Goal: Task Accomplishment & Management: Manage account settings

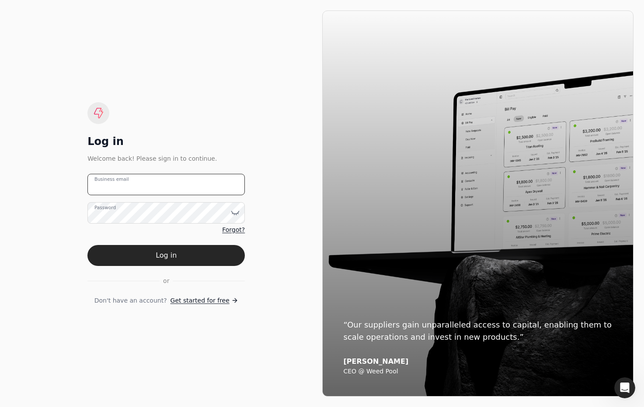
click at [190, 180] on email "Business email" at bounding box center [165, 184] width 157 height 21
type email "team+avalon@helloquickly.com"
click at [273, 241] on div "Log in Welcome back! Please sign in to continue. team+avalon@helloquickly.com B…" at bounding box center [166, 203] width 312 height 386
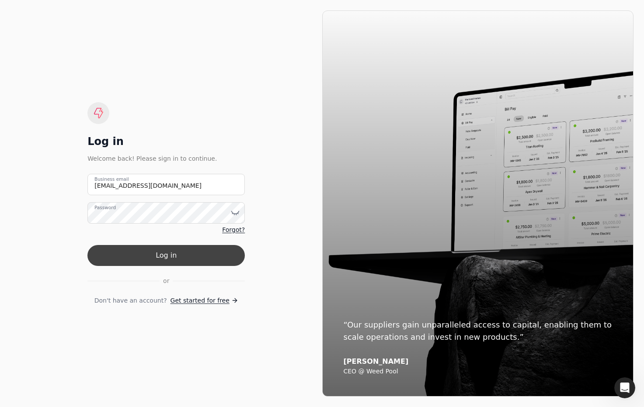
click at [222, 257] on button "Log in" at bounding box center [165, 255] width 157 height 21
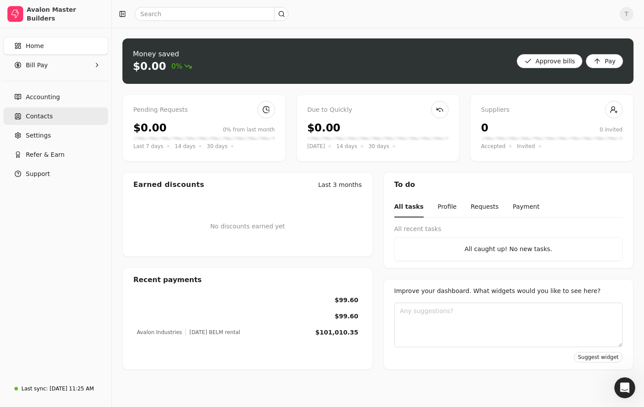
click at [48, 118] on span "Contacts" at bounding box center [39, 116] width 27 height 9
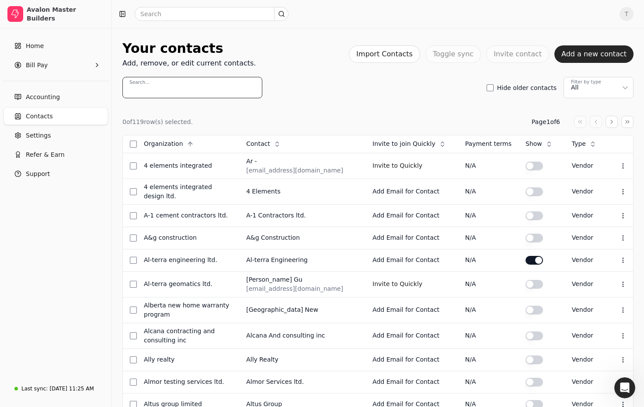
click at [204, 86] on input "Search..." at bounding box center [192, 87] width 140 height 21
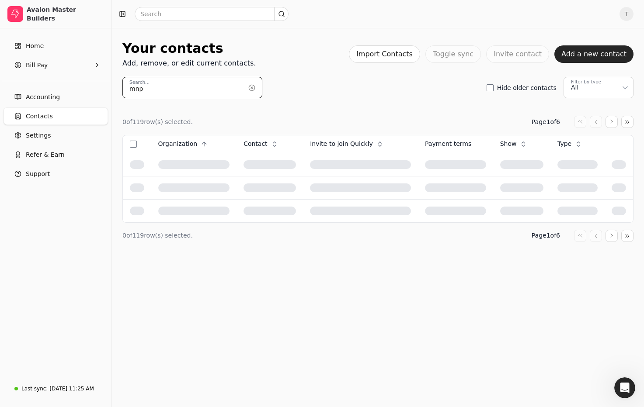
type input "mnp"
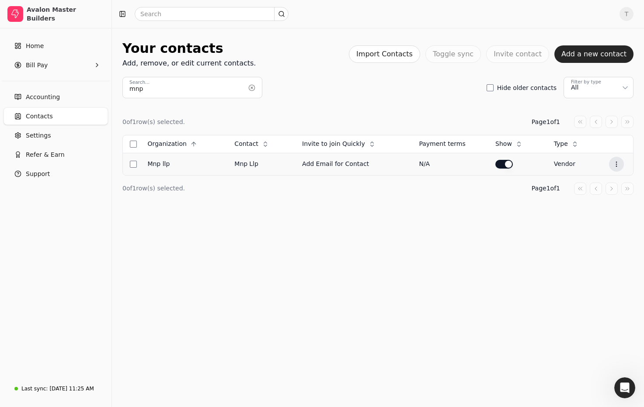
click at [613, 162] on icon at bounding box center [616, 164] width 7 height 7
click at [582, 181] on li "Edit contact" at bounding box center [574, 186] width 108 height 16
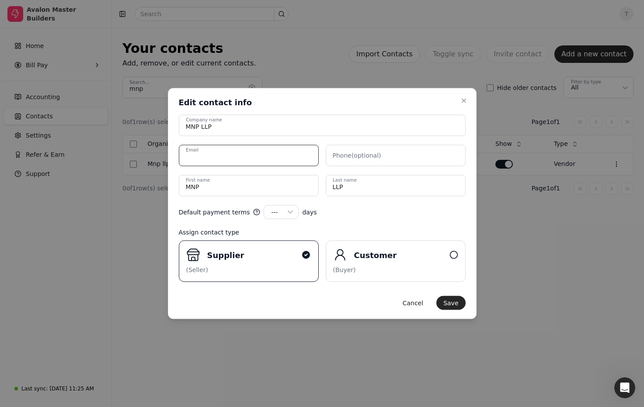
click at [284, 157] on input "Email" at bounding box center [249, 155] width 140 height 21
paste input "i.huang@mnp.ca"
type input "i.huang@mnp.ca"
drag, startPoint x: 375, startPoint y: 213, endPoint x: 300, endPoint y: 214, distance: 75.2
click at [375, 213] on div "Default payment terms --- --- 15 30 45 60 90 100 120 days" at bounding box center [322, 212] width 287 height 14
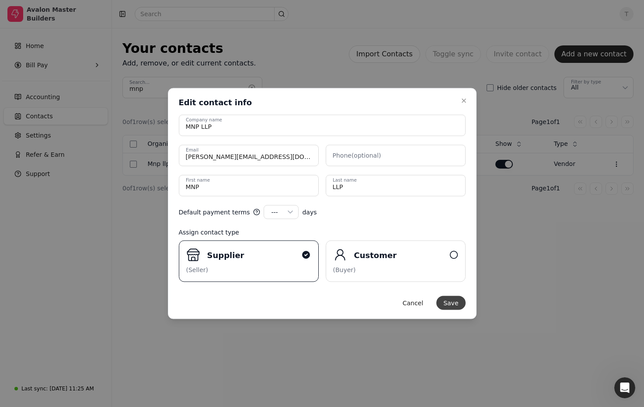
click at [456, 302] on button "Save" at bounding box center [450, 303] width 29 height 14
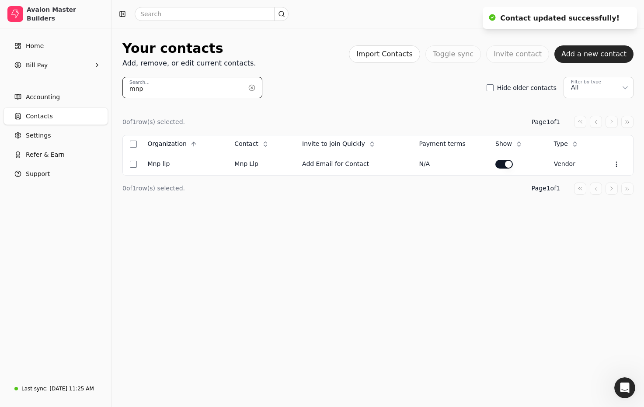
drag, startPoint x: 184, startPoint y: 84, endPoint x: 229, endPoint y: 82, distance: 44.2
click at [185, 84] on input "mnp" at bounding box center [192, 87] width 140 height 21
click at [253, 87] on button "button" at bounding box center [252, 88] width 14 height 14
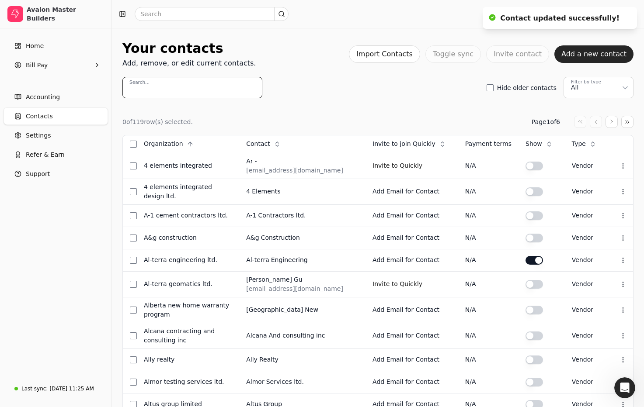
click at [183, 87] on input "Search..." at bounding box center [192, 87] width 140 height 21
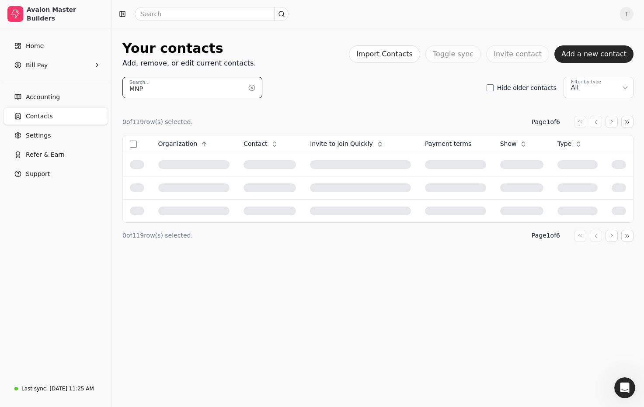
type input "MNP"
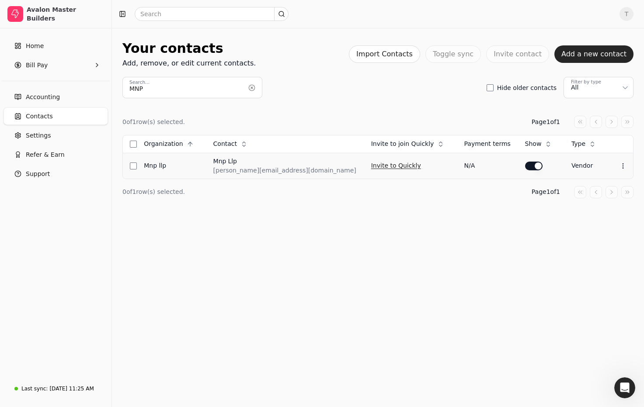
click at [371, 170] on button "Invite to Quickly" at bounding box center [396, 166] width 50 height 14
click at [253, 87] on button "button" at bounding box center [252, 88] width 14 height 14
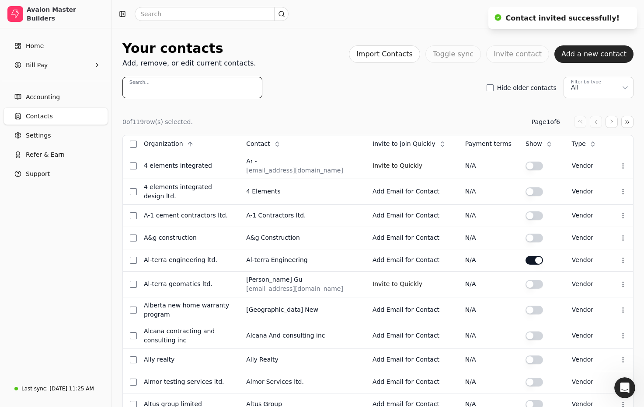
click at [208, 86] on input "Search..." at bounding box center [192, 87] width 140 height 21
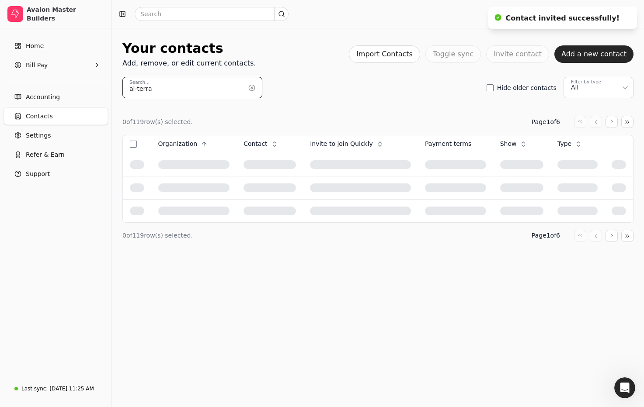
type input "al-terra"
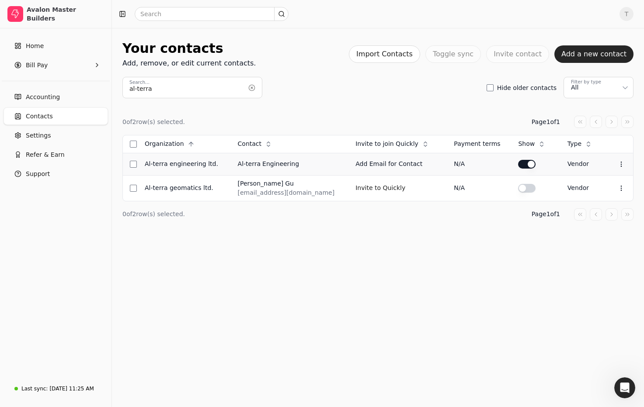
drag, startPoint x: 620, startPoint y: 165, endPoint x: 615, endPoint y: 173, distance: 9.6
click at [619, 165] on icon at bounding box center [621, 164] width 7 height 7
click at [602, 183] on li "Edit contact" at bounding box center [576, 186] width 108 height 16
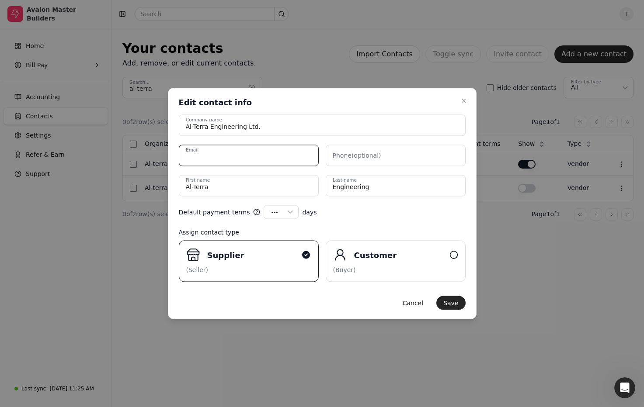
click at [243, 150] on input "Email" at bounding box center [249, 155] width 140 height 21
paste input "[EMAIL_ADDRESS][DOMAIN_NAME]"
type input "[EMAIL_ADDRESS][DOMAIN_NAME]"
drag, startPoint x: 451, startPoint y: 301, endPoint x: 447, endPoint y: 301, distance: 4.4
click at [451, 301] on button "Save" at bounding box center [450, 303] width 29 height 14
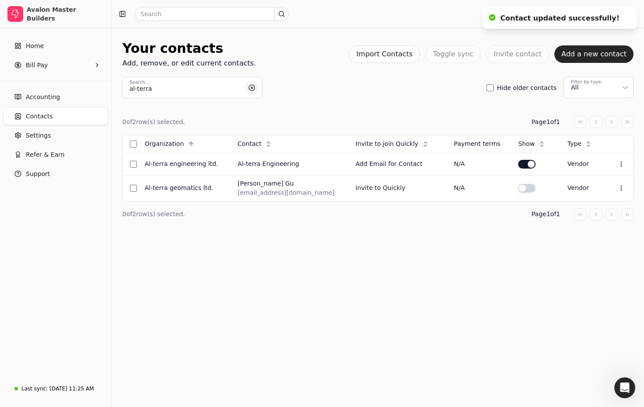
click at [253, 91] on button "button" at bounding box center [252, 88] width 14 height 14
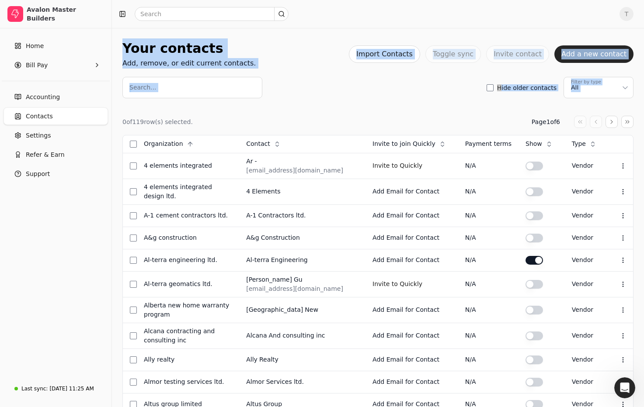
drag, startPoint x: 165, startPoint y: 47, endPoint x: 346, endPoint y: 107, distance: 191.1
click at [346, 107] on div "Your contacts Add, remove, or edit current contacts. Import Contacts Toggle syn…" at bounding box center [378, 354] width 532 height 653
click at [346, 107] on div "0 of 119 row(s) selected. Page 1 of 6 Organization Context Menu Button Contact …" at bounding box center [377, 381] width 511 height 566
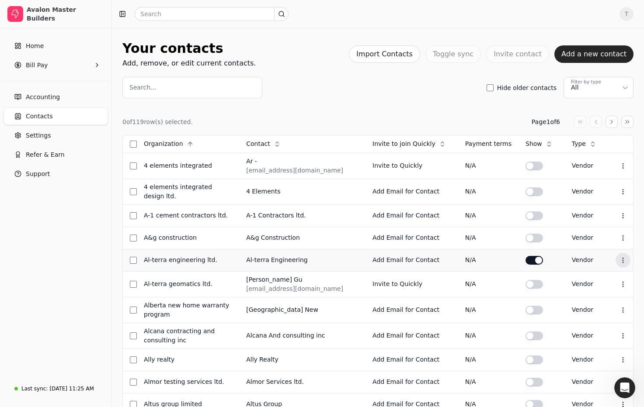
click at [621, 257] on icon at bounding box center [622, 260] width 7 height 7
click at [587, 274] on li "Edit contact" at bounding box center [580, 279] width 108 height 16
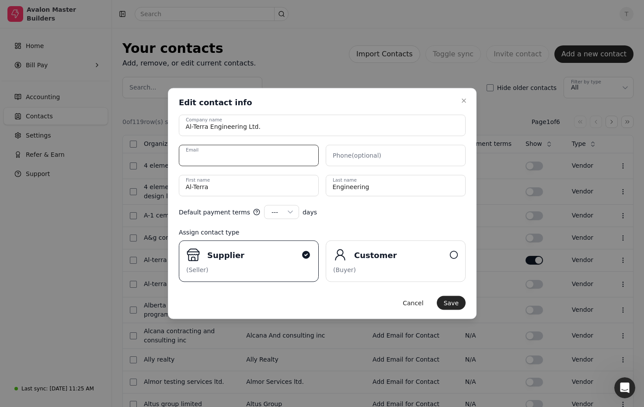
click at [276, 159] on input "Email" at bounding box center [249, 155] width 140 height 21
paste input "[EMAIL_ADDRESS][DOMAIN_NAME]"
type input "[EMAIL_ADDRESS][DOMAIN_NAME]"
click at [455, 299] on button "Save" at bounding box center [450, 303] width 29 height 14
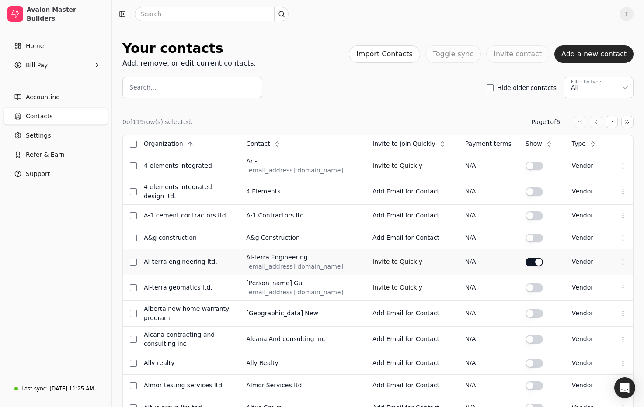
click at [402, 173] on button "Invite to Quickly" at bounding box center [397, 166] width 50 height 14
drag, startPoint x: 345, startPoint y: 96, endPoint x: 342, endPoint y: 101, distance: 5.7
click at [344, 96] on div "Search... Hide older contacts Filter by type All" at bounding box center [377, 87] width 511 height 21
click at [336, 97] on div "Search... Hide older contacts Filter by type All" at bounding box center [377, 87] width 511 height 21
click at [309, 87] on div "Search... Hide older contacts Filter by type All" at bounding box center [377, 87] width 511 height 21
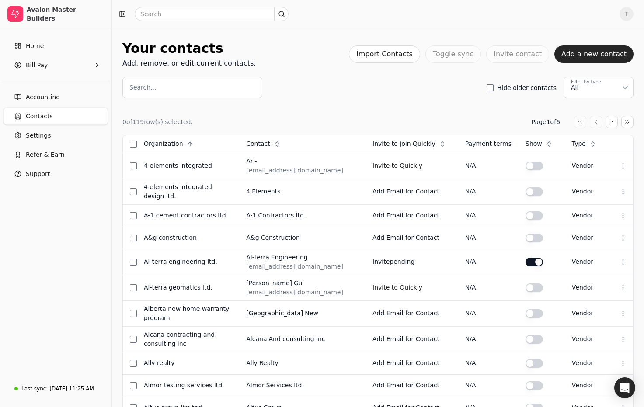
click at [303, 111] on div "0 of 119 row(s) selected. Page 1 of 6 Organization Context Menu Button Contact …" at bounding box center [377, 382] width 511 height 569
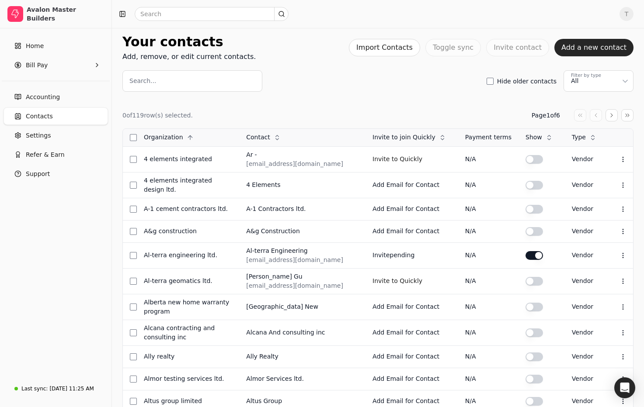
scroll to position [3, 0]
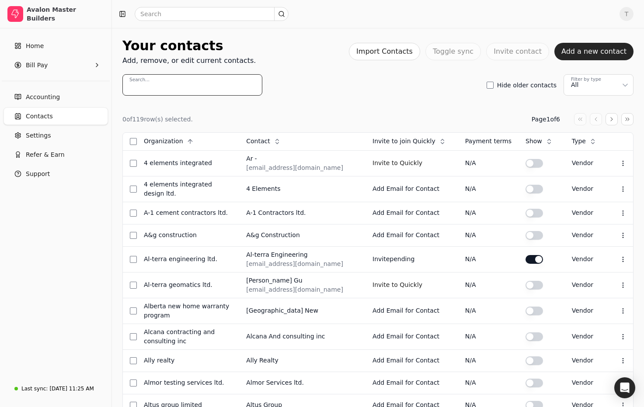
click at [219, 86] on input "Search..." at bounding box center [192, 84] width 140 height 21
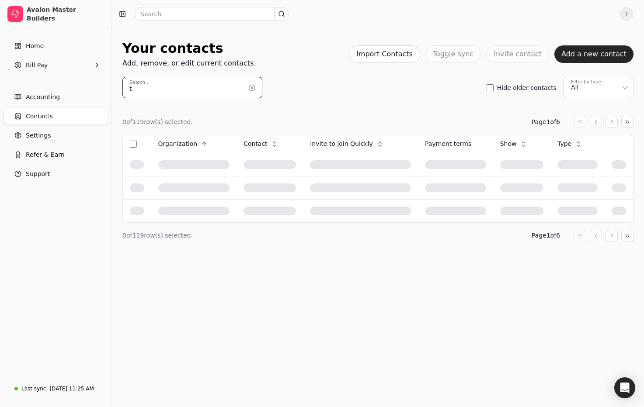
scroll to position [0, 0]
type input "[PERSON_NAME]"
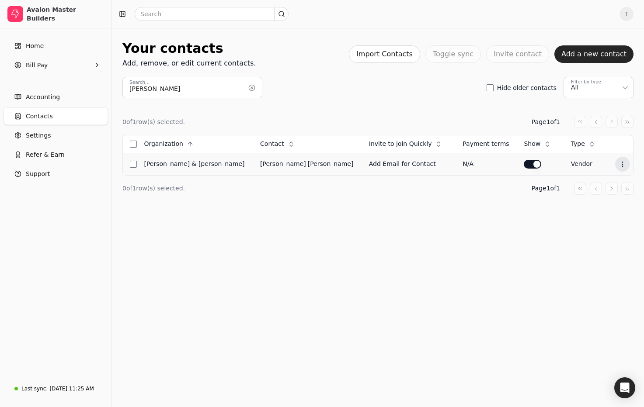
click at [619, 163] on icon at bounding box center [622, 164] width 7 height 7
click at [593, 183] on li "Edit contact" at bounding box center [575, 186] width 108 height 16
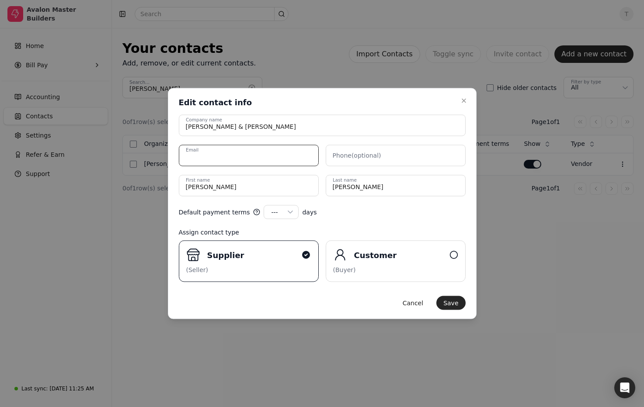
click at [241, 154] on input "Email" at bounding box center [249, 155] width 140 height 21
paste input "[EMAIL_ADDRESS][DOMAIN_NAME]"
type input "[EMAIL_ADDRESS][DOMAIN_NAME]"
click at [410, 216] on div "Default payment terms --- --- 15 30 45 60 90 100 120 days" at bounding box center [322, 212] width 287 height 14
drag, startPoint x: 455, startPoint y: 298, endPoint x: 429, endPoint y: 286, distance: 29.3
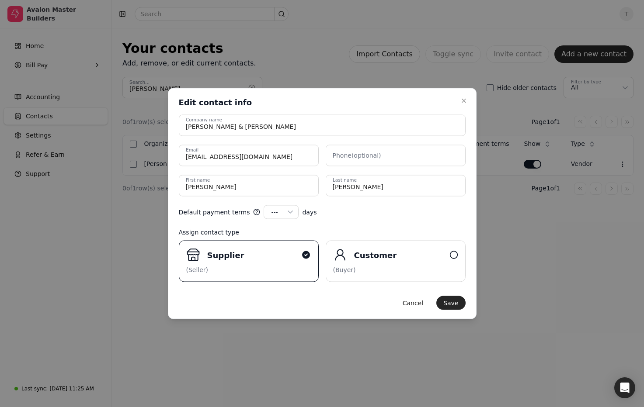
click at [455, 298] on button "Save" at bounding box center [450, 303] width 29 height 14
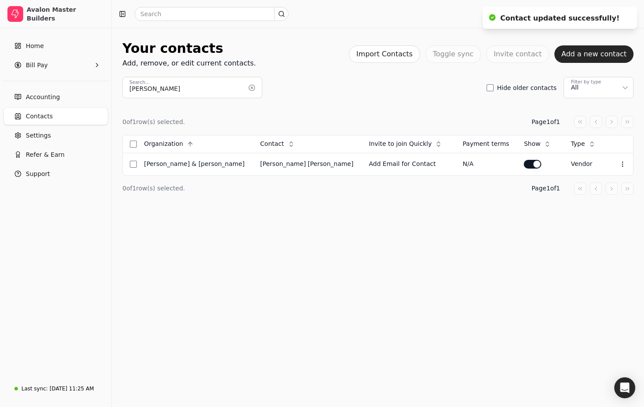
click at [343, 103] on div "0 of 1 row(s) selected. Page 1 of 1 Organization Context Menu Button Contact Co…" at bounding box center [377, 155] width 511 height 114
click at [254, 89] on button "button" at bounding box center [252, 88] width 14 height 14
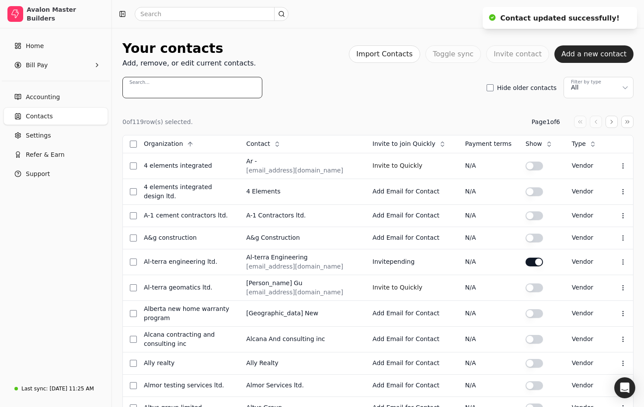
click at [194, 94] on input "Search..." at bounding box center [192, 87] width 140 height 21
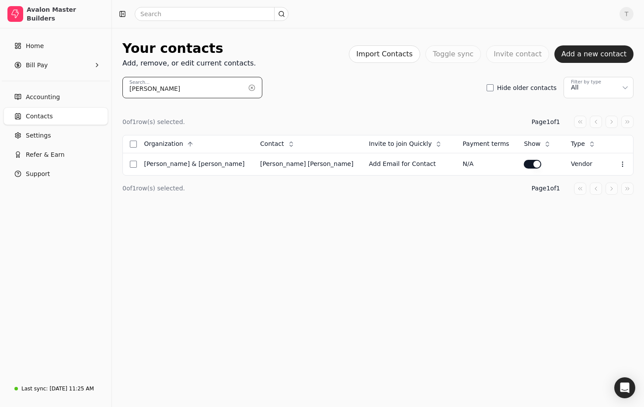
type input "[PERSON_NAME]"
click at [615, 165] on button "Context Menu Button" at bounding box center [622, 164] width 15 height 15
click at [592, 182] on li "Edit contact" at bounding box center [575, 186] width 108 height 16
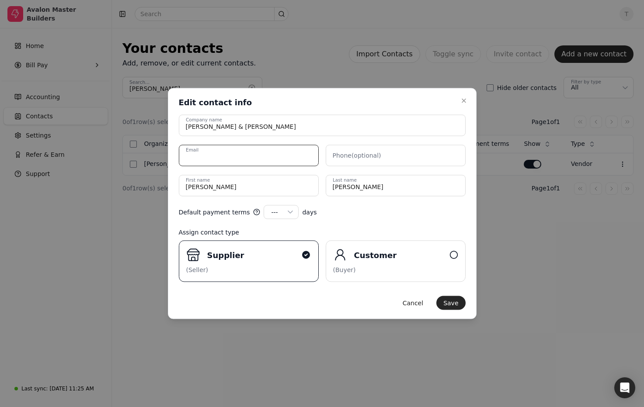
click at [300, 156] on input "Email" at bounding box center [249, 155] width 140 height 21
paste input "[EMAIL_ADDRESS][DOMAIN_NAME]"
type input "[EMAIL_ADDRESS][DOMAIN_NAME]"
click at [458, 306] on button "Save" at bounding box center [450, 303] width 29 height 14
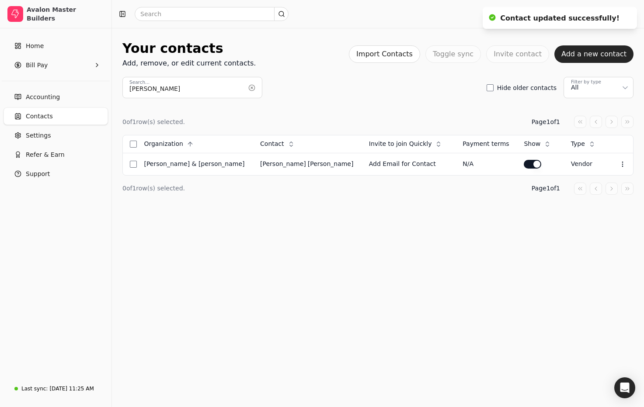
click at [240, 226] on div "Your contacts Add, remove, or edit current contacts. Import Contacts Toggle syn…" at bounding box center [378, 217] width 532 height 379
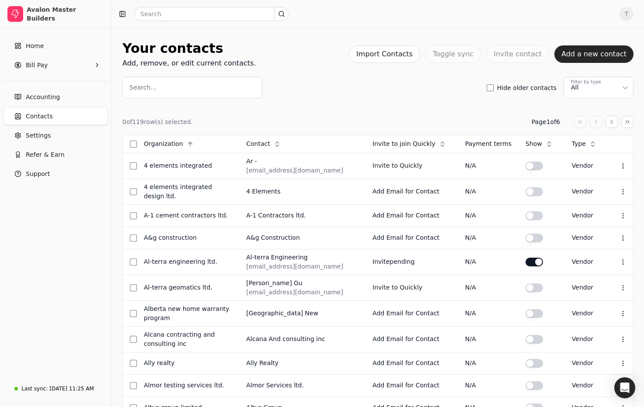
click at [378, 84] on div "Search... Hide older contacts Filter by type All" at bounding box center [377, 87] width 511 height 21
click at [203, 91] on input "Search..." at bounding box center [192, 87] width 140 height 21
paste input "[EMAIL_ADDRESS][DOMAIN_NAME]"
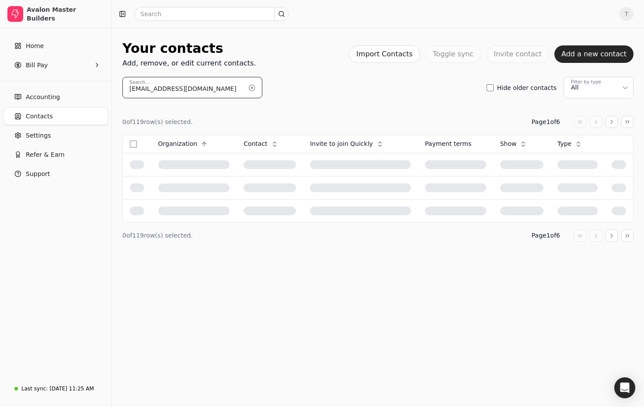
type input "[EMAIL_ADDRESS][DOMAIN_NAME]"
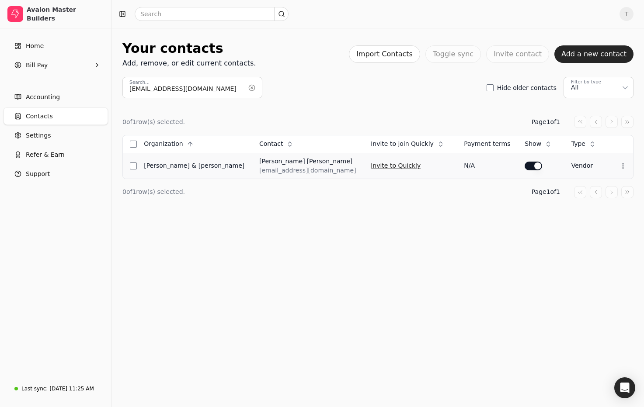
click at [371, 170] on button "Invite to Quickly" at bounding box center [396, 166] width 50 height 14
click at [36, 48] on span "Home" at bounding box center [35, 46] width 18 height 9
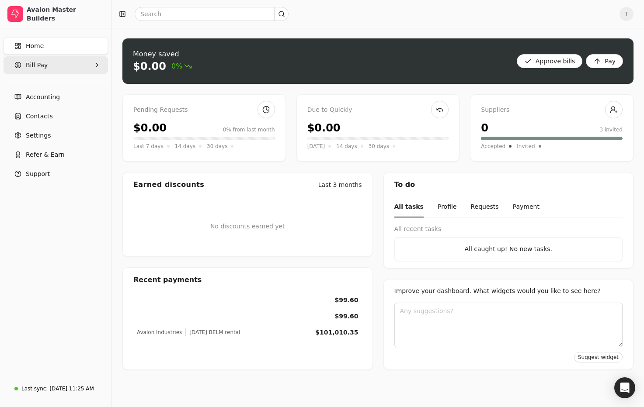
click at [23, 68] on Pay "Bill Pay" at bounding box center [55, 64] width 104 height 17
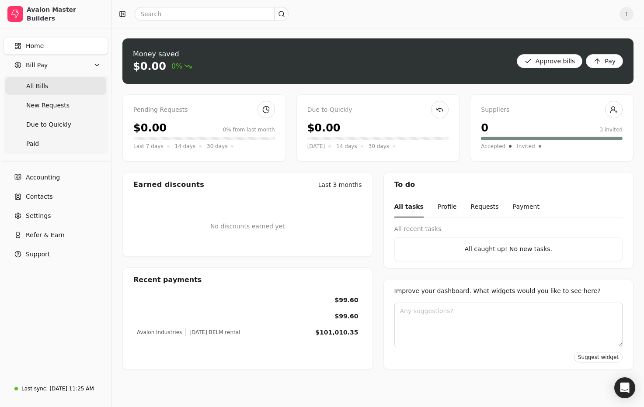
click at [45, 85] on span "All Bills" at bounding box center [37, 86] width 22 height 9
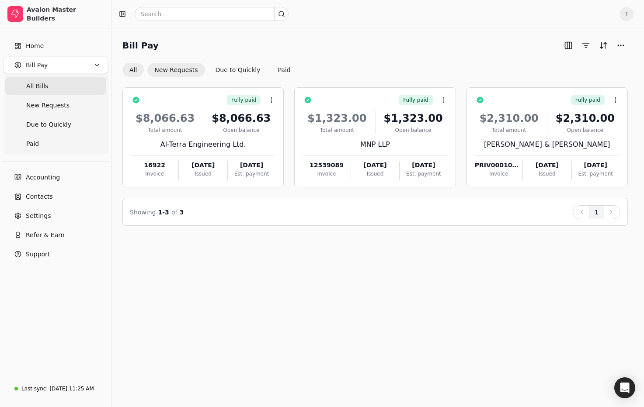
click at [166, 70] on button "New Requests" at bounding box center [175, 70] width 57 height 14
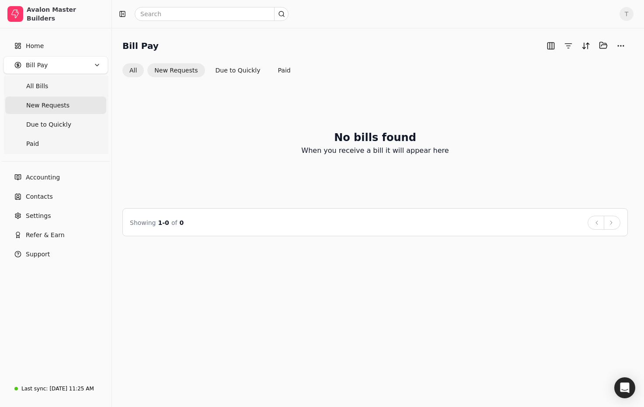
click at [128, 68] on button "All" at bounding box center [132, 70] width 21 height 14
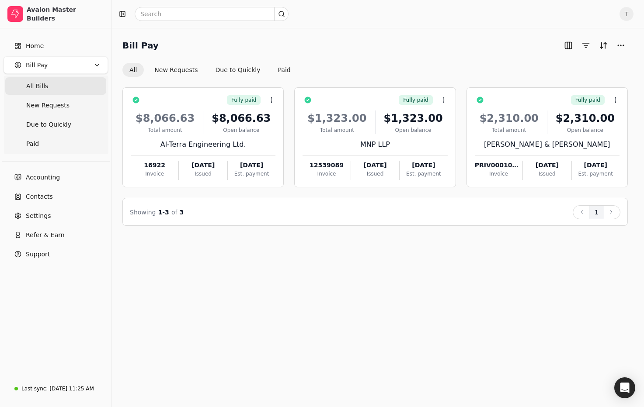
click at [379, 73] on div "All New Requests Due to Quickly Paid" at bounding box center [374, 70] width 505 height 14
click at [497, 72] on div "All New Requests Due to Quickly Paid" at bounding box center [374, 70] width 505 height 14
drag, startPoint x: 75, startPoint y: 385, endPoint x: 81, endPoint y: 383, distance: 6.8
click at [75, 385] on div "[DATE] 11:25 AM" at bounding box center [71, 389] width 44 height 8
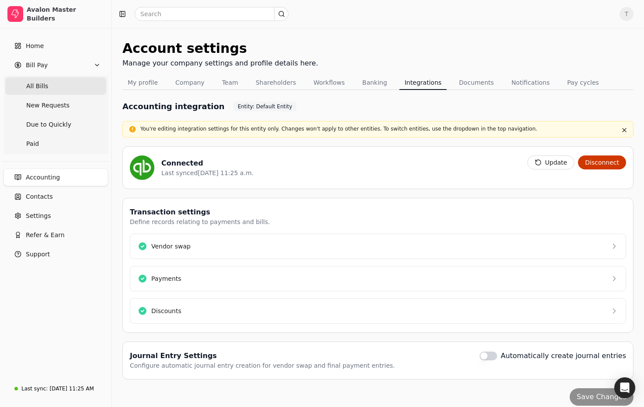
click at [41, 82] on span "All Bills" at bounding box center [37, 86] width 22 height 9
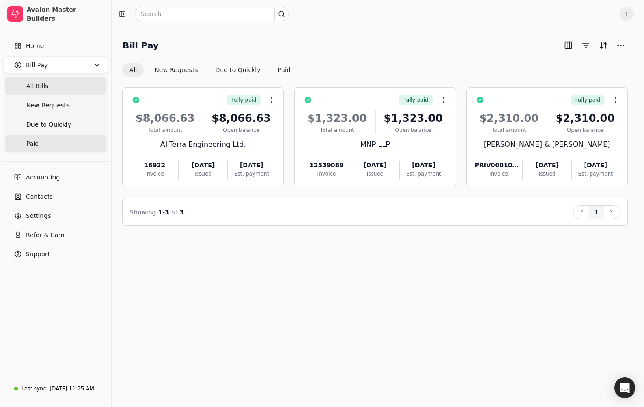
drag, startPoint x: 37, startPoint y: 143, endPoint x: 52, endPoint y: 148, distance: 15.9
click at [36, 144] on span "Paid" at bounding box center [32, 143] width 13 height 9
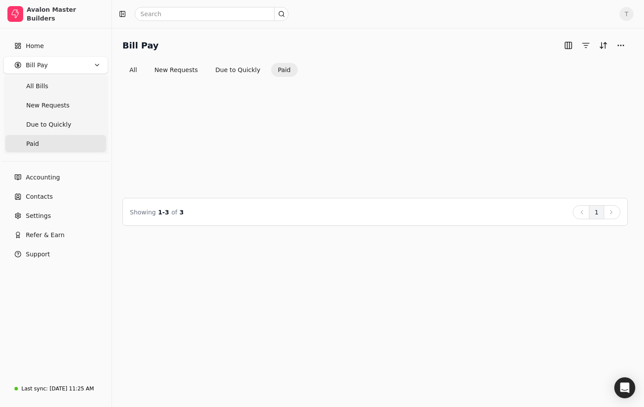
click at [391, 58] on div "Bill Pay All New Requests Due to Quickly Paid" at bounding box center [374, 57] width 505 height 38
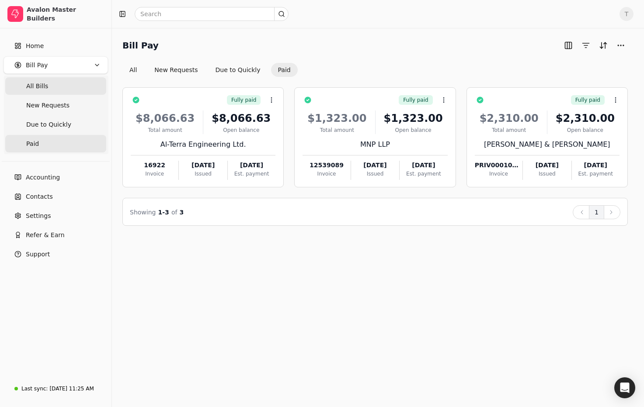
click at [40, 83] on span "All Bills" at bounding box center [37, 86] width 22 height 9
click at [437, 52] on div "Bill Pay All New Requests Due to Quickly Paid" at bounding box center [374, 57] width 505 height 38
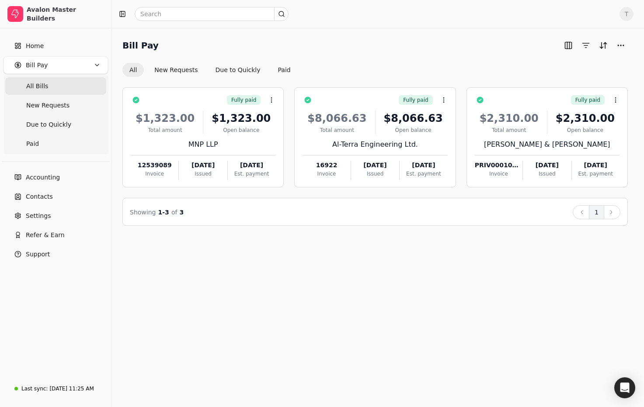
click at [55, 82] on Bills "All Bills" at bounding box center [55, 85] width 101 height 17
click at [53, 88] on Bills "All Bills" at bounding box center [55, 85] width 101 height 17
click at [344, 41] on div "Bill Pay" at bounding box center [374, 45] width 505 height 14
click at [377, 77] on div "Fully paid Context Menu Button $1,323.00 Total amount $1,323.00 Open balance MN…" at bounding box center [374, 151] width 505 height 149
drag, startPoint x: 377, startPoint y: 77, endPoint x: 339, endPoint y: 76, distance: 38.5
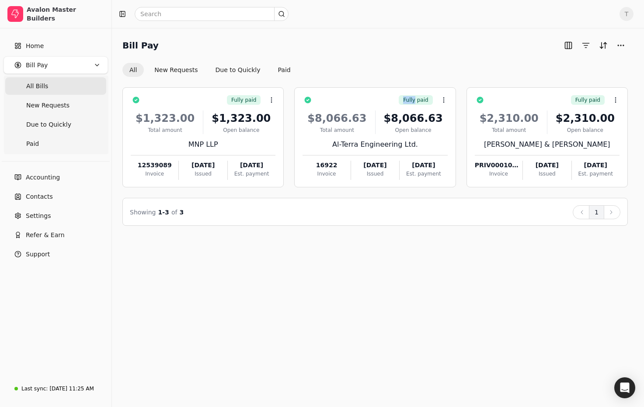
click at [377, 77] on div "Fully paid Context Menu Button $1,323.00 Total amount $1,323.00 Open balance MN…" at bounding box center [374, 151] width 505 height 149
click at [58, 76] on ul "All Bills New Requests Due to Quickly Paid" at bounding box center [56, 115] width 104 height 79
click at [389, 40] on div "Bill Pay" at bounding box center [374, 45] width 505 height 14
click at [57, 83] on Bills "All Bills" at bounding box center [55, 85] width 101 height 17
